Goal: Book appointment/travel/reservation

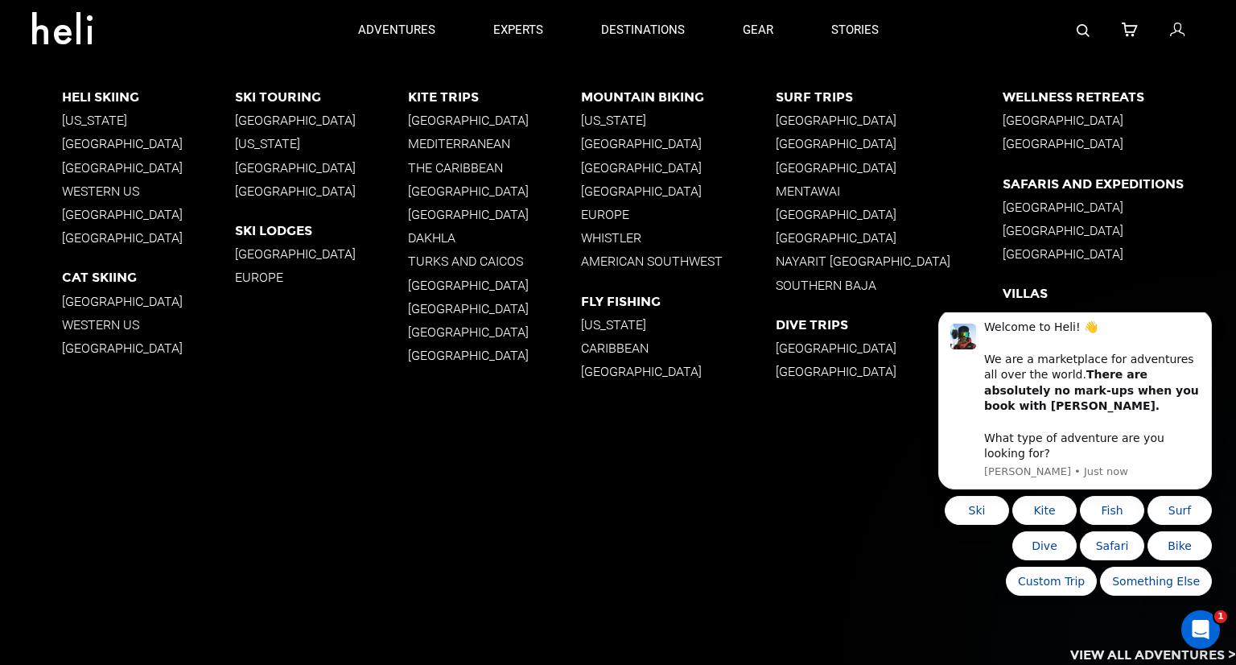
click at [97, 123] on p "[US_STATE]" at bounding box center [148, 120] width 173 height 15
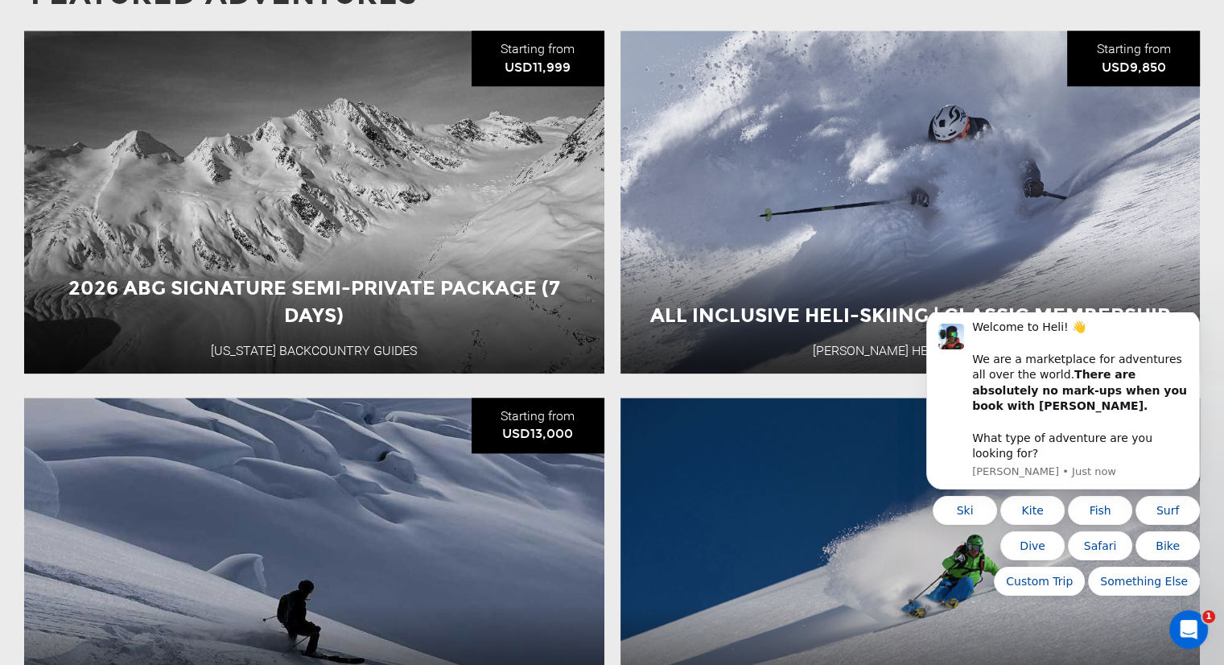
scroll to position [1851, 0]
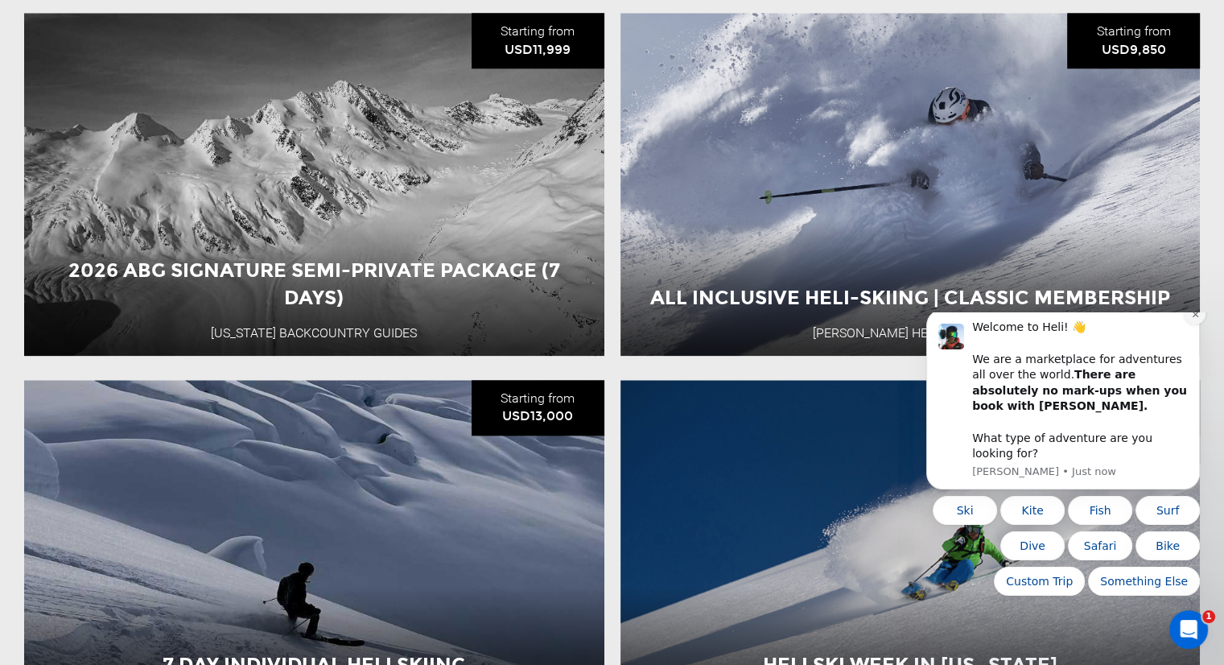
click at [1195, 324] on button "Dismiss notification" at bounding box center [1195, 313] width 21 height 21
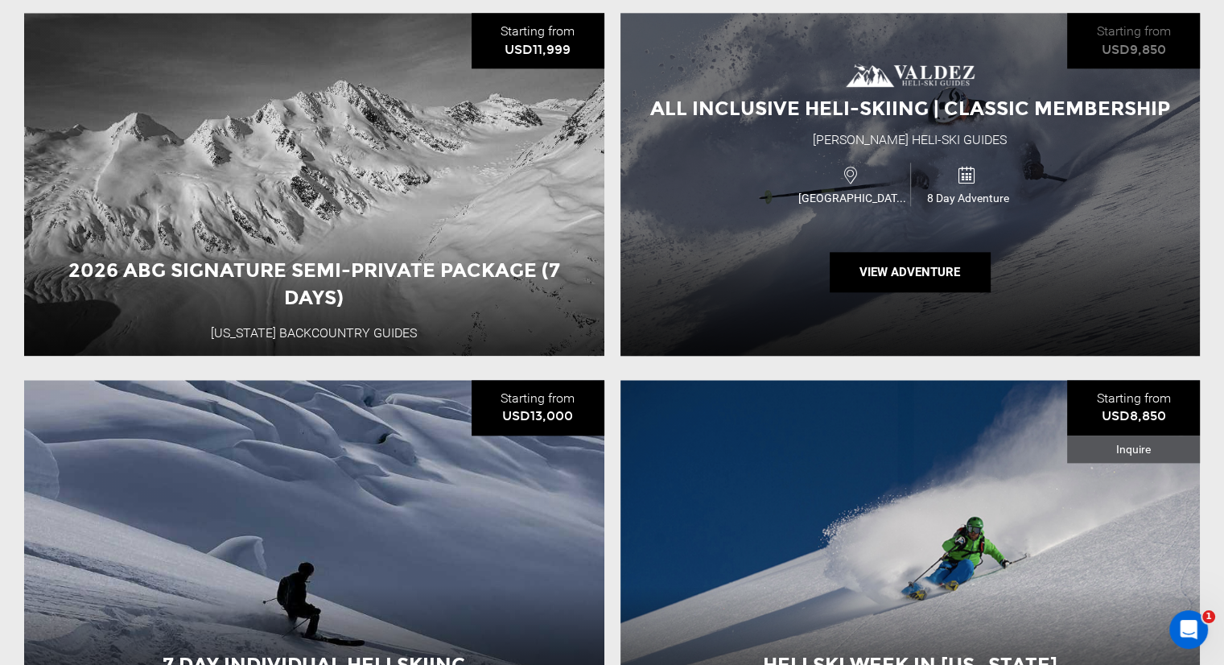
click at [780, 126] on div "All Inclusive Heli-Skiing | Classic Membership [PERSON_NAME] Heli-Ski Guides [G…" at bounding box center [911, 184] width 580 height 343
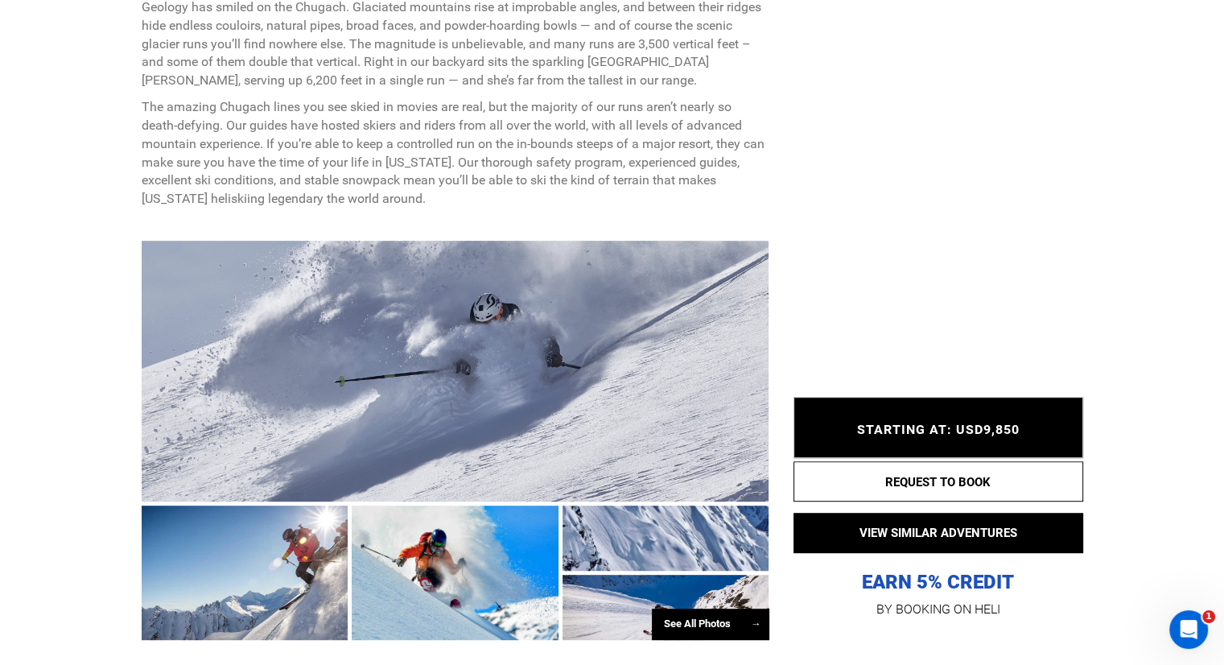
scroll to position [805, 0]
